Goal: Information Seeking & Learning: Learn about a topic

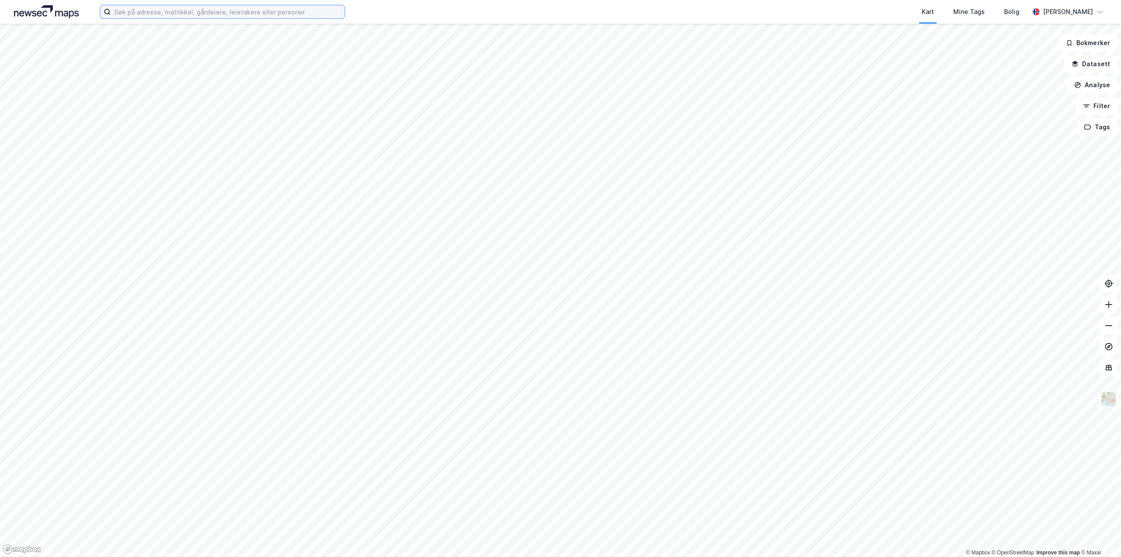
click at [163, 14] on input at bounding box center [228, 11] width 234 height 13
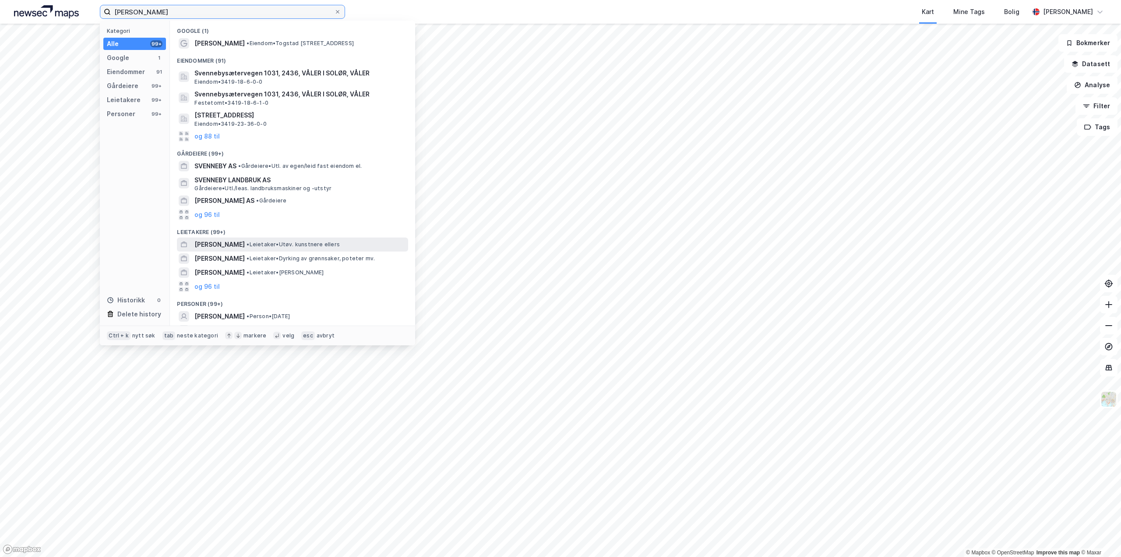
type input "[PERSON_NAME]"
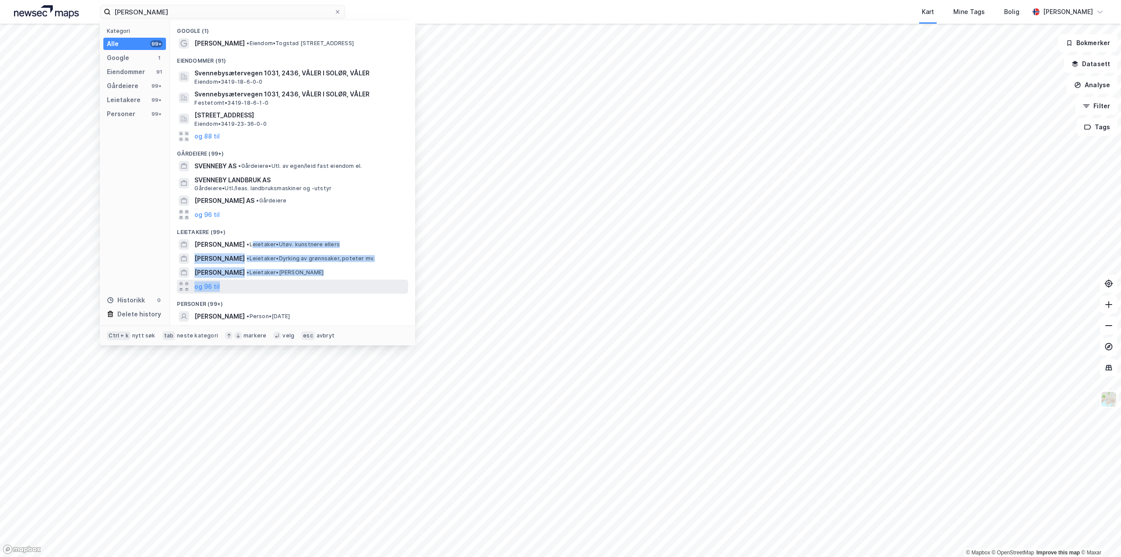
drag, startPoint x: 252, startPoint y: 242, endPoint x: 258, endPoint y: 280, distance: 38.6
click at [258, 280] on div "Google (1) [PERSON_NAME] øvre 50, 2164 Skogbygda Eiendommer (91) Svennebysæterv…" at bounding box center [292, 173] width 245 height 305
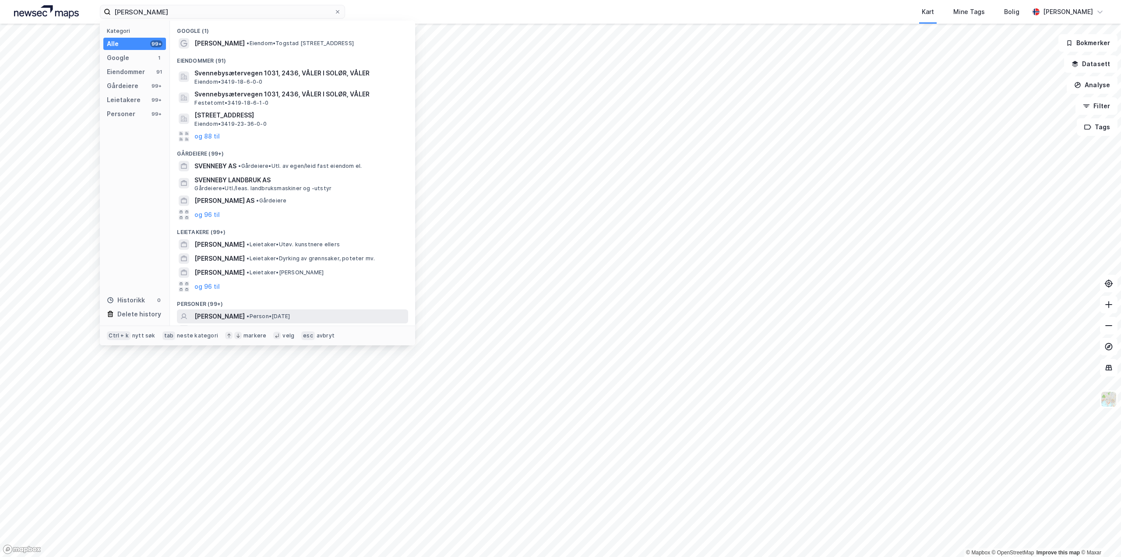
click at [280, 316] on span "• Person • [DATE]" at bounding box center [268, 316] width 43 height 7
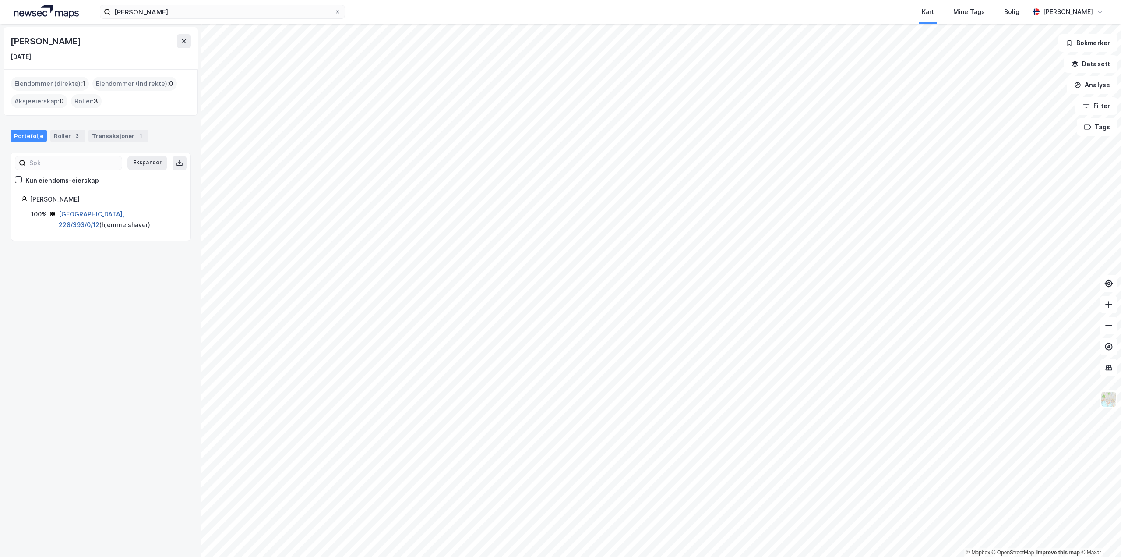
click at [101, 212] on link "[GEOGRAPHIC_DATA], 228/393/0/12" at bounding box center [92, 219] width 66 height 18
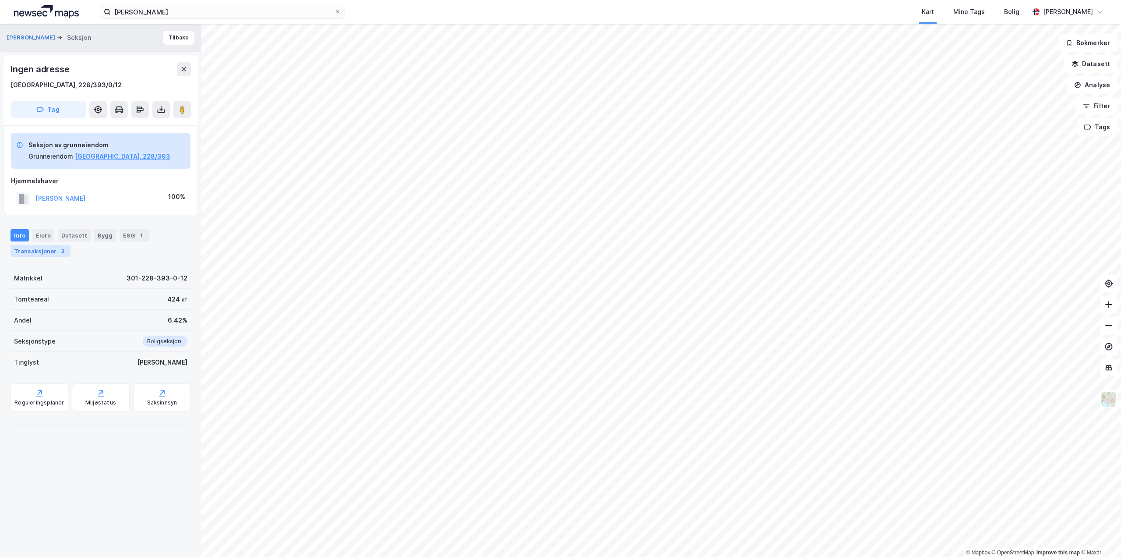
click at [45, 253] on div "Transaksjoner 3" at bounding box center [41, 251] width 60 height 12
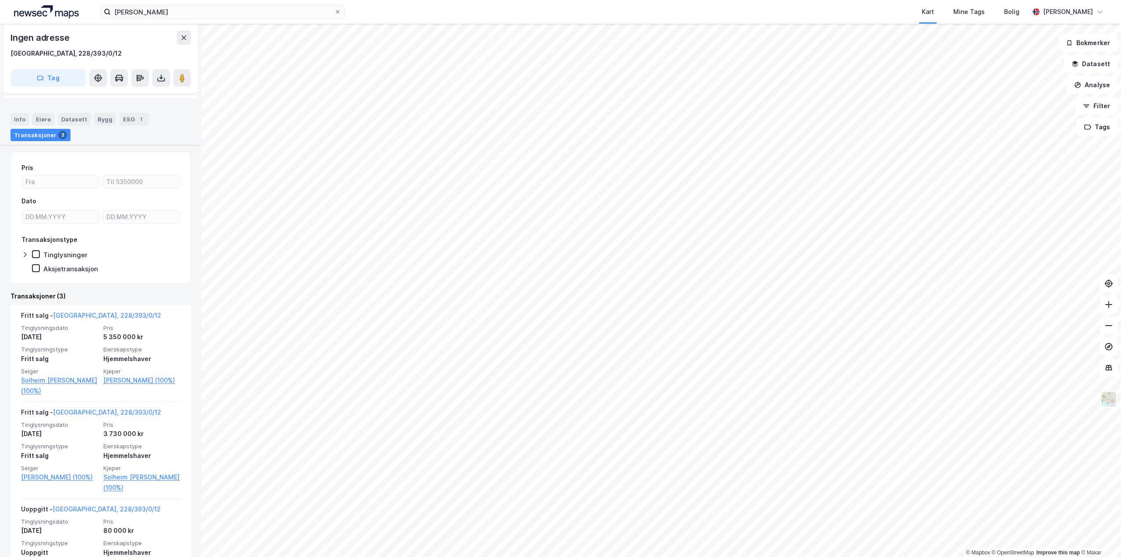
scroll to position [131, 0]
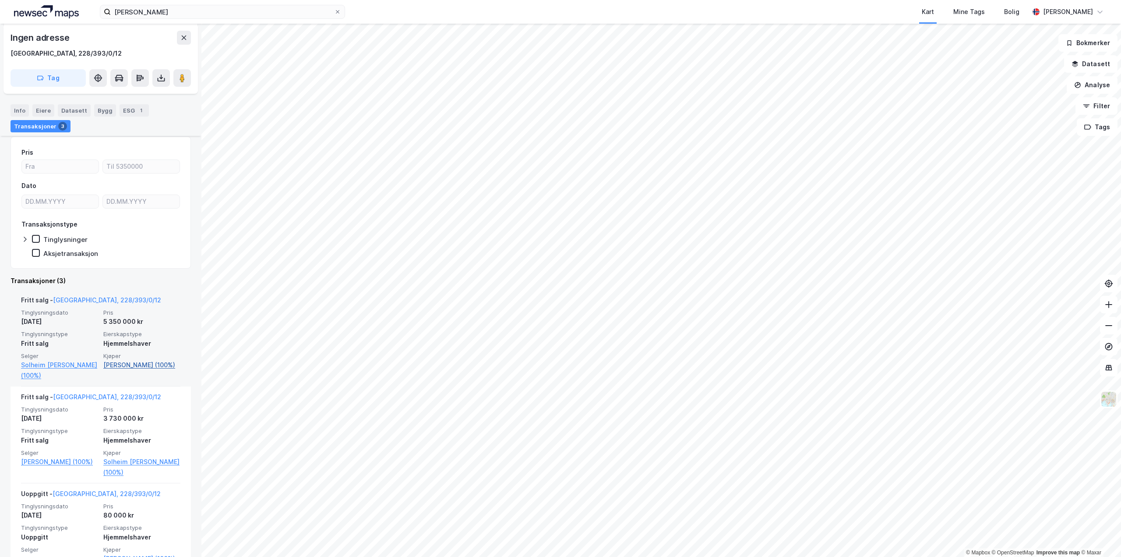
click at [117, 366] on link "[PERSON_NAME] (100%)" at bounding box center [141, 364] width 77 height 11
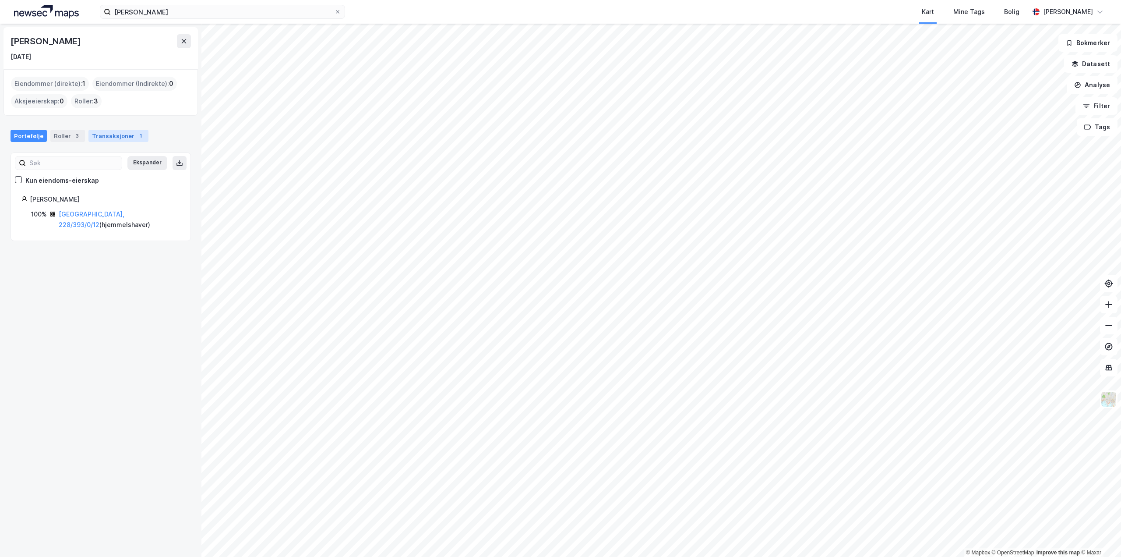
click at [110, 137] on div "Transaksjoner 1" at bounding box center [118, 136] width 60 height 12
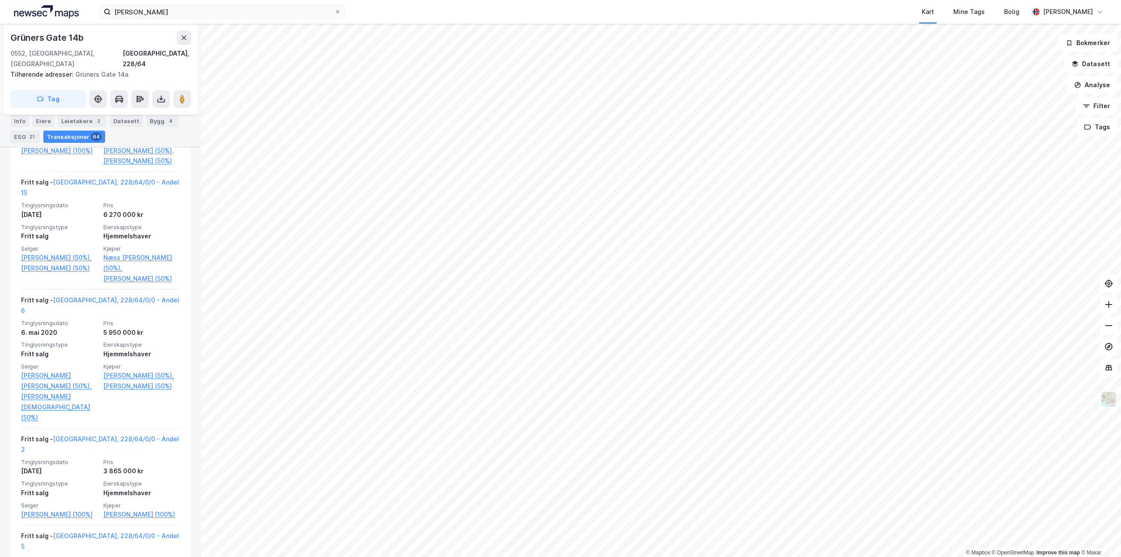
scroll to position [1401, 0]
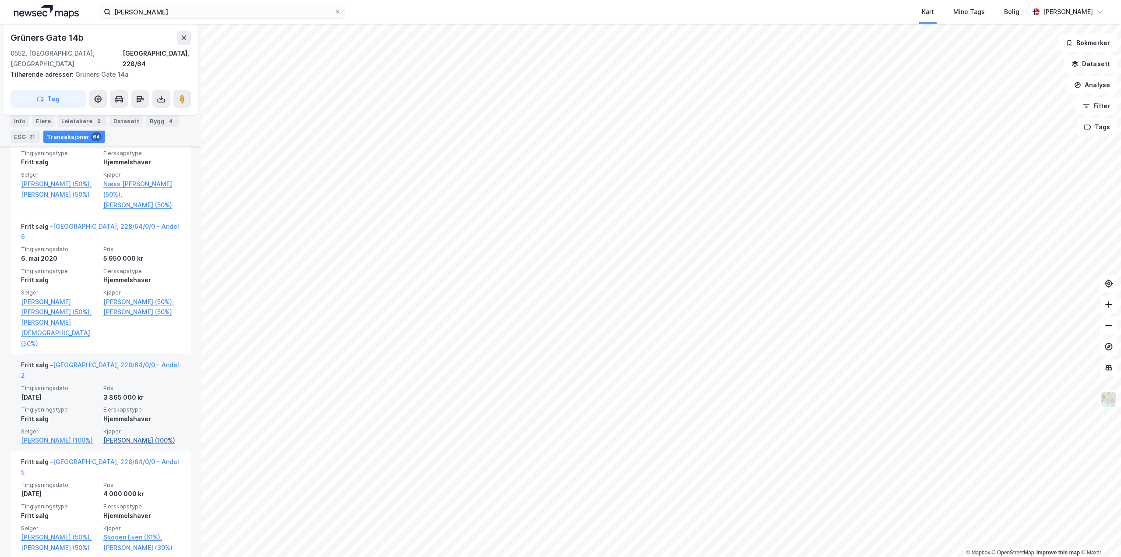
click at [119, 435] on link "[PERSON_NAME] (100%)" at bounding box center [141, 440] width 77 height 11
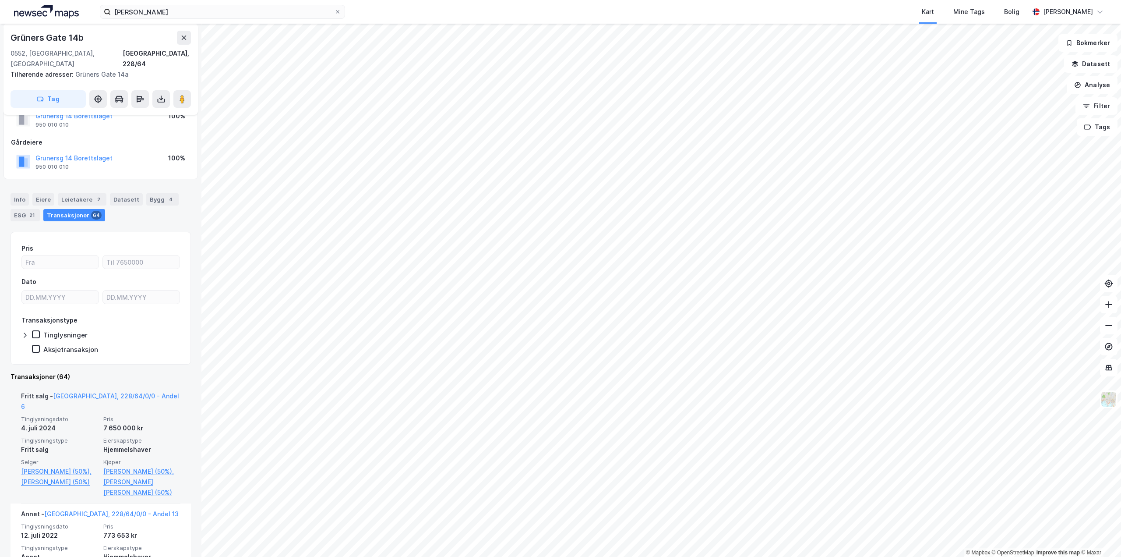
scroll to position [44, 0]
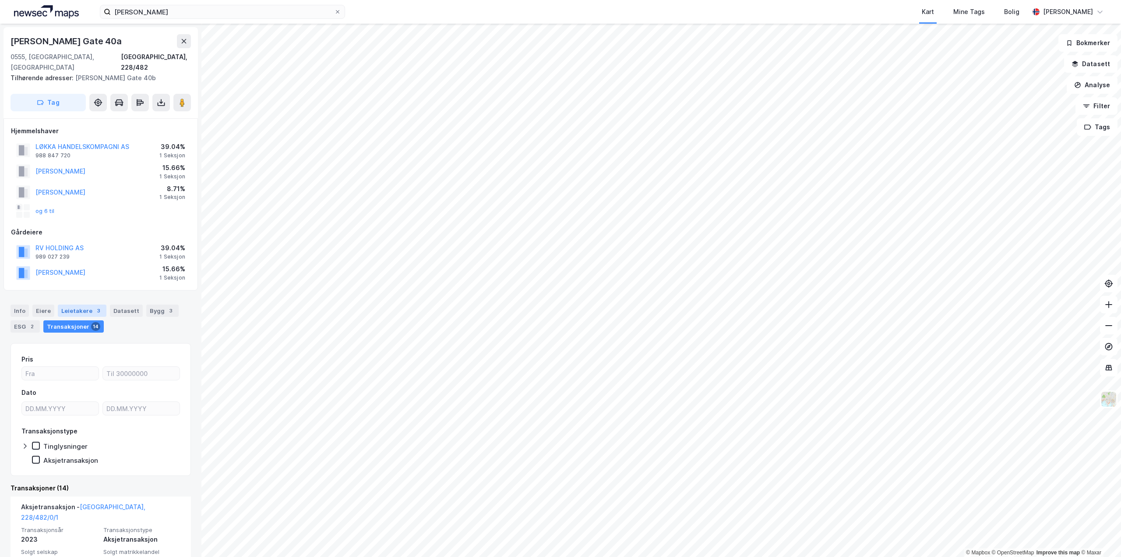
click at [74, 304] on div "Leietakere 3" at bounding box center [82, 310] width 49 height 12
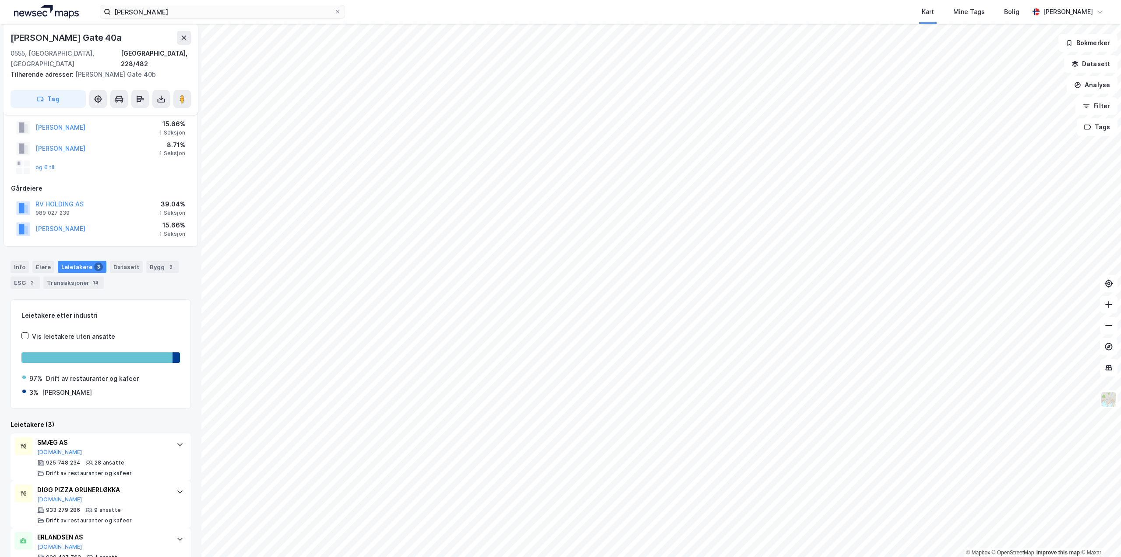
scroll to position [62, 0]
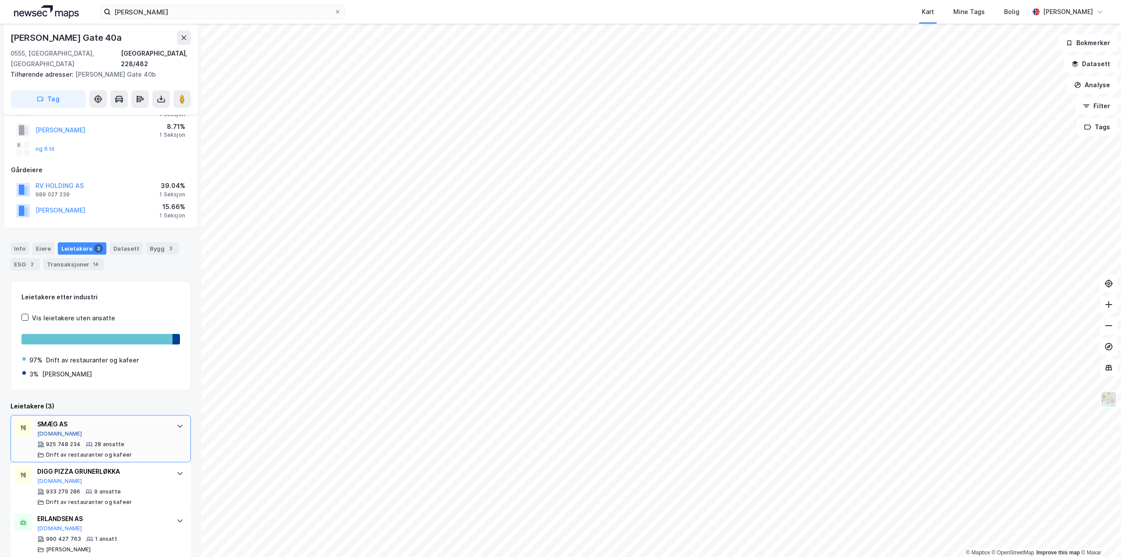
click at [50, 430] on button "[DOMAIN_NAME]" at bounding box center [59, 433] width 45 height 7
